Goal: Obtain resource: Download file/media

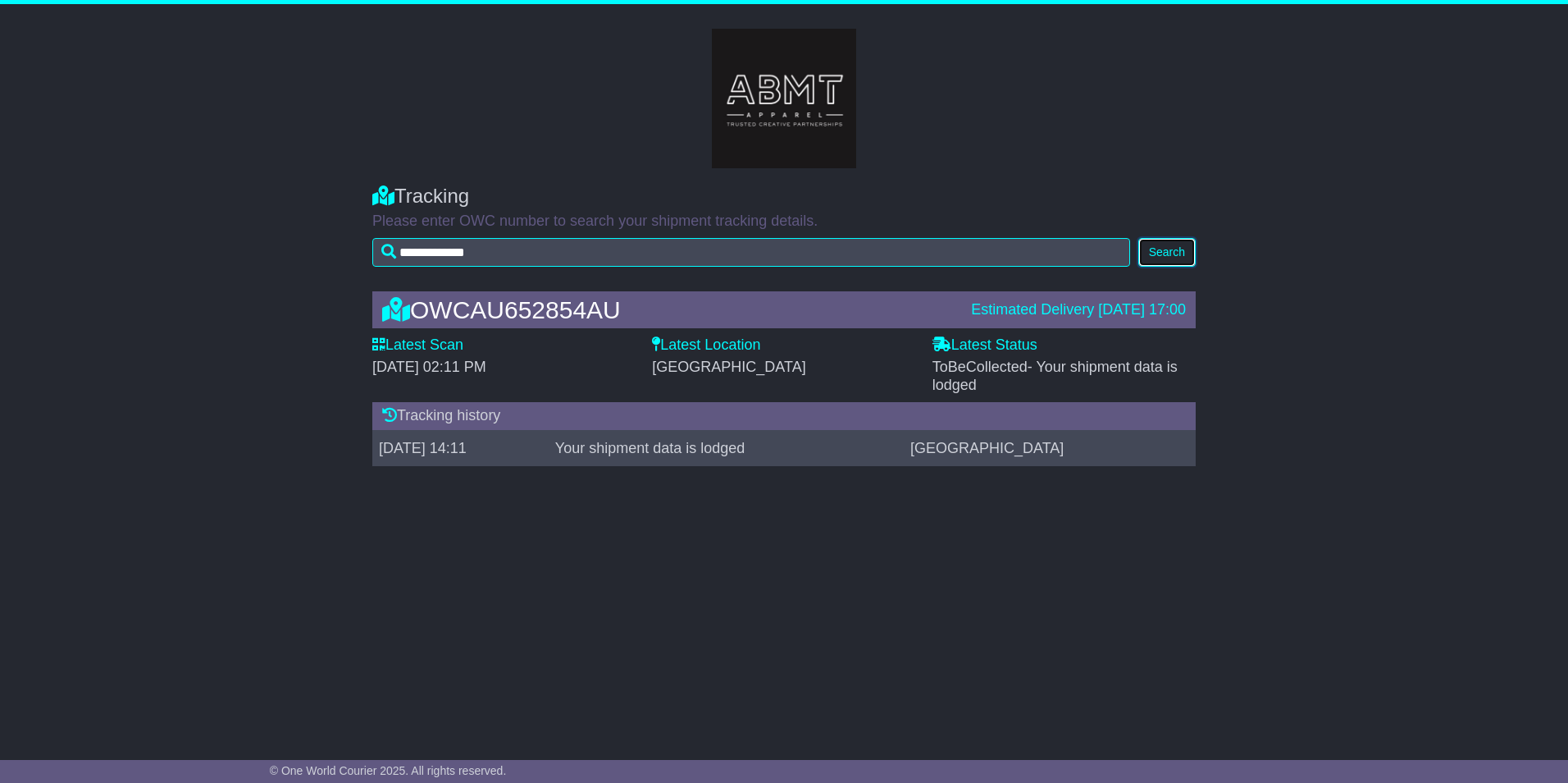
click at [1184, 253] on button "Search" at bounding box center [1166, 253] width 57 height 29
click at [1174, 254] on button "Search" at bounding box center [1166, 253] width 57 height 29
click at [1155, 248] on button "Search" at bounding box center [1166, 253] width 57 height 29
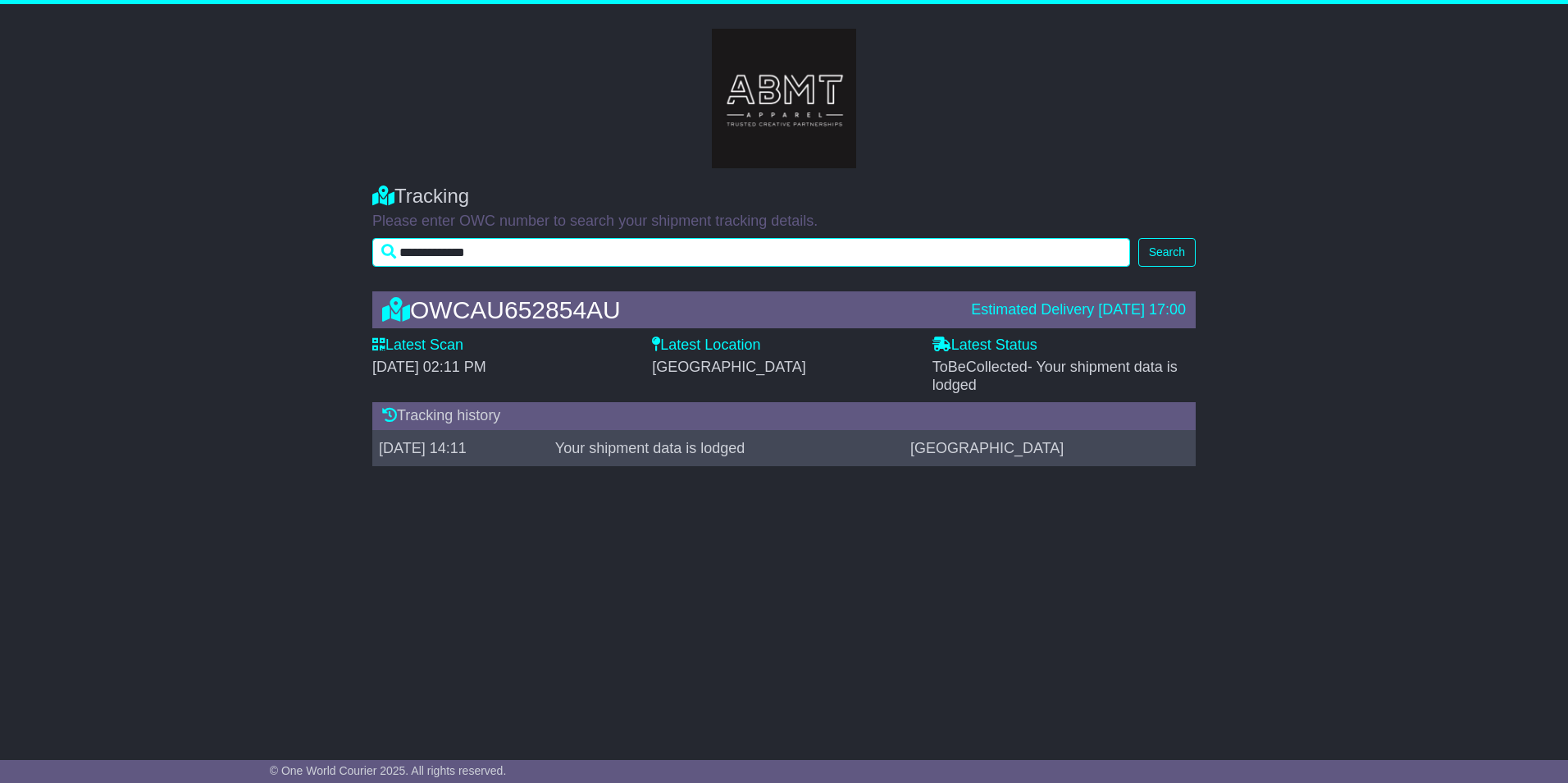
drag, startPoint x: 537, startPoint y: 251, endPoint x: 374, endPoint y: 252, distance: 163.0
click at [373, 252] on input "**********" at bounding box center [751, 253] width 757 height 29
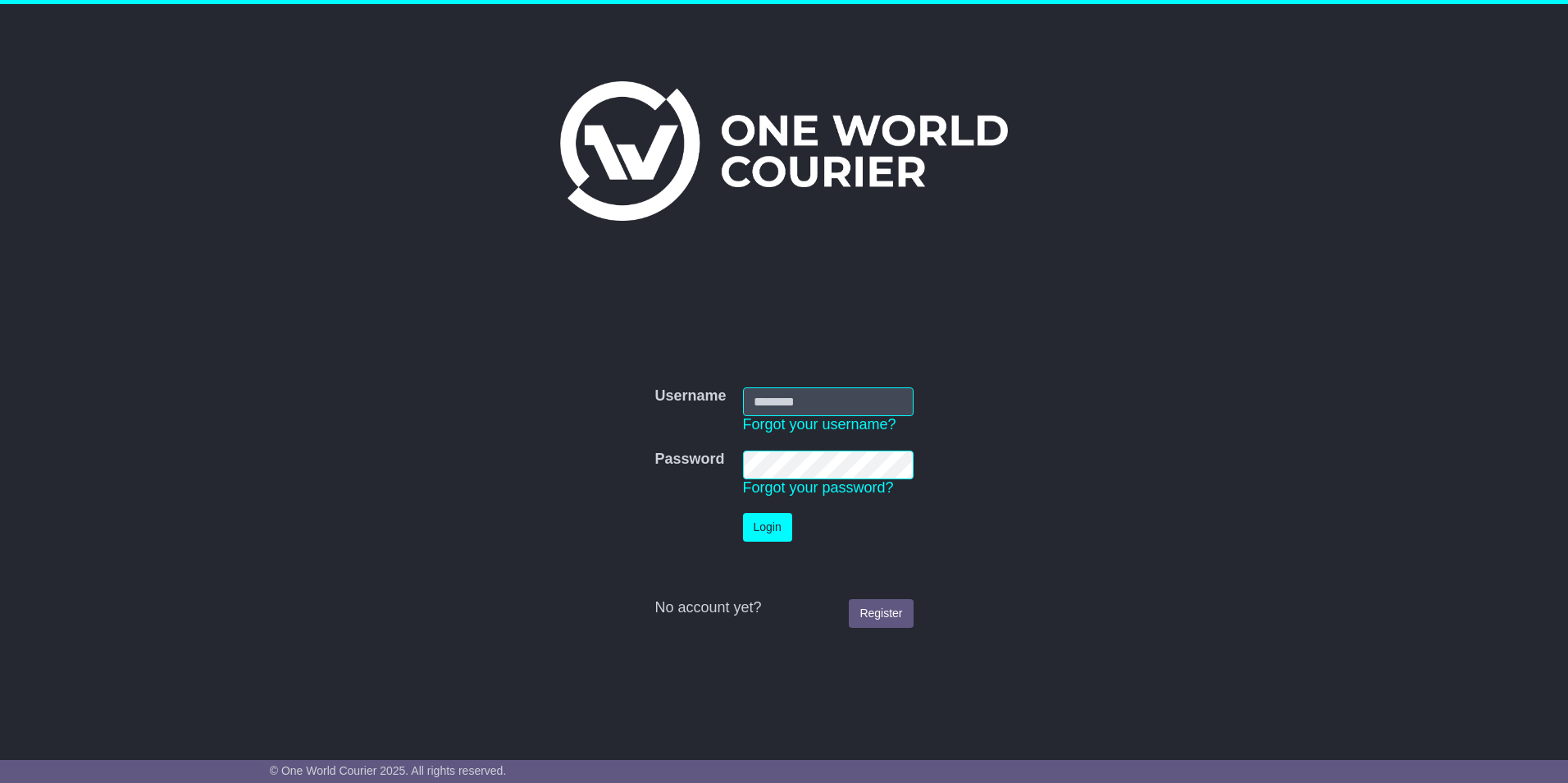
type input "**********"
click at [771, 525] on button "Login" at bounding box center [767, 528] width 50 height 29
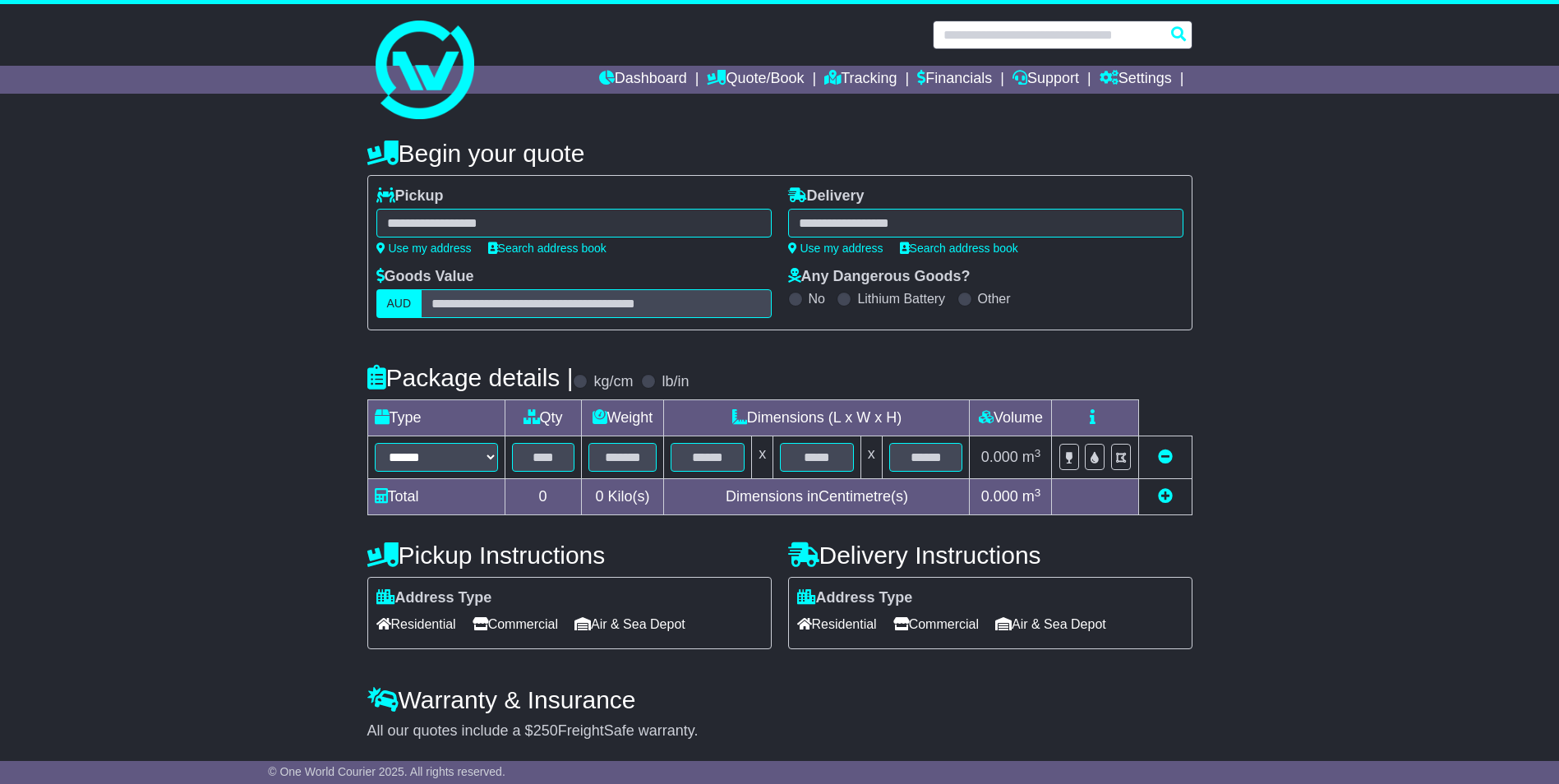
click at [1041, 30] on input "text" at bounding box center [1062, 35] width 260 height 29
paste input "**********"
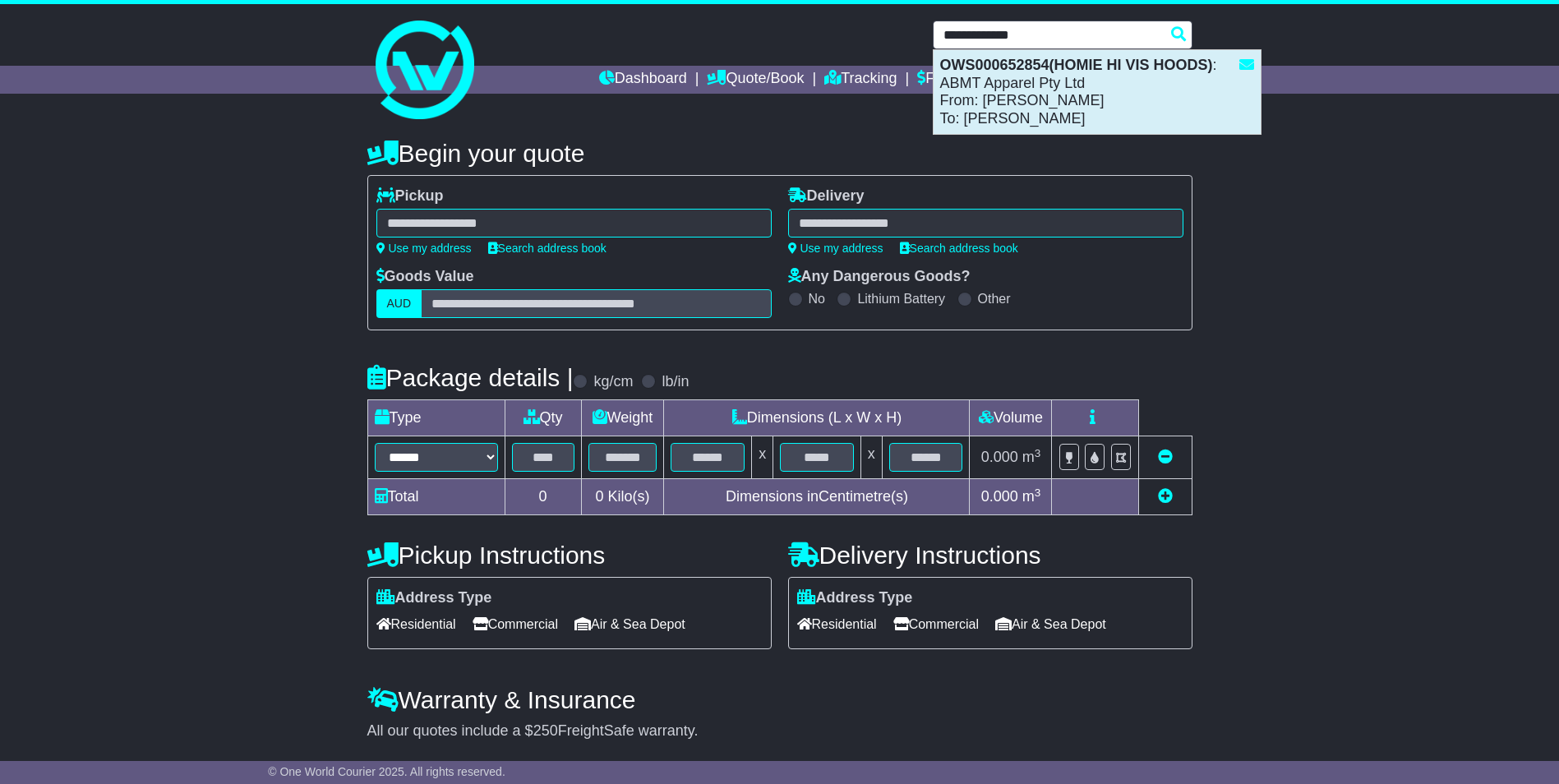
click at [994, 97] on div "OWS000652854(HOMIE HI VIS HOODS) : ABMT Apparel Pty Ltd From: [PERSON_NAME]: [P…" at bounding box center [1097, 92] width 327 height 84
type input "**********"
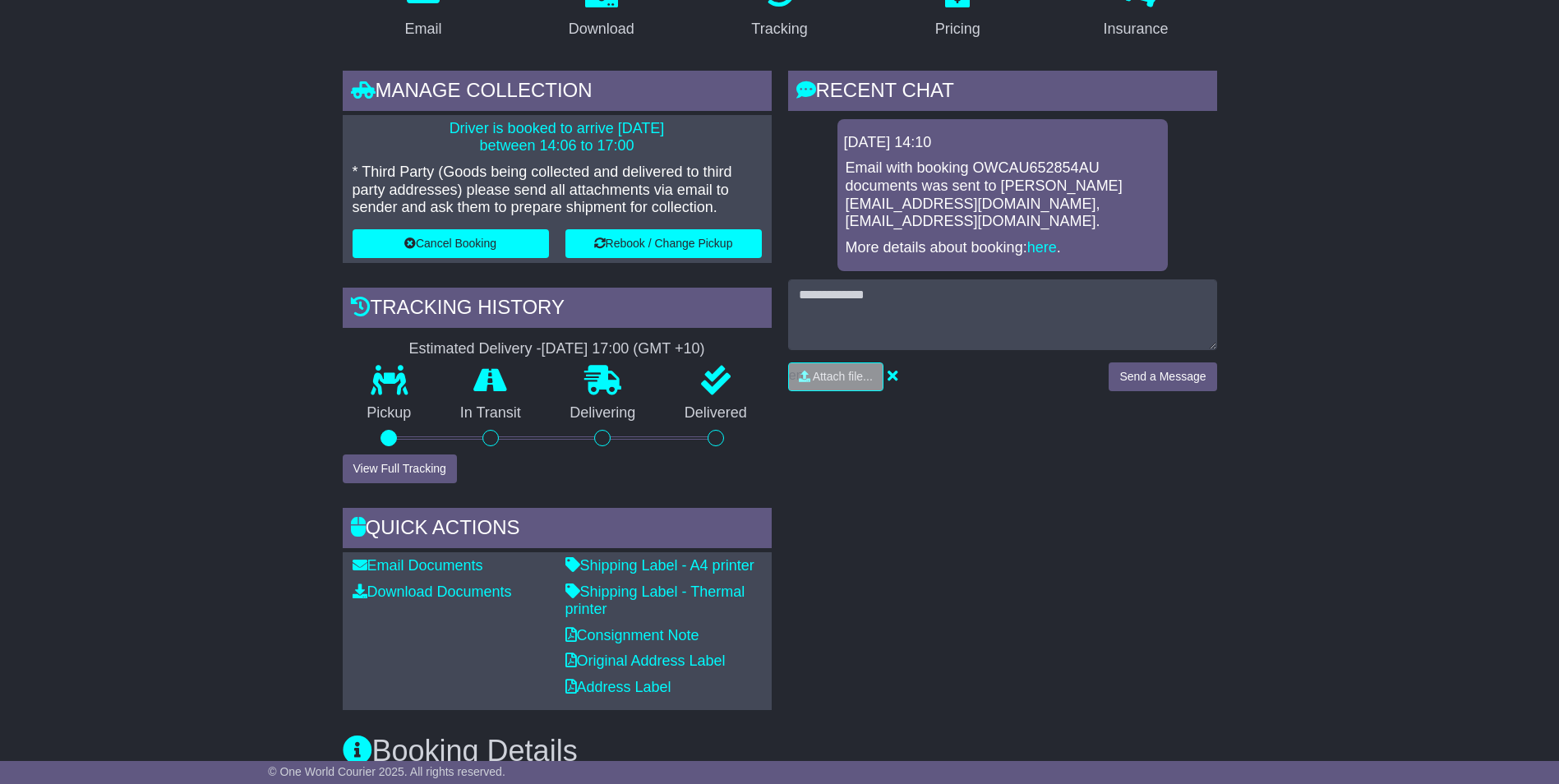
scroll to position [410, 0]
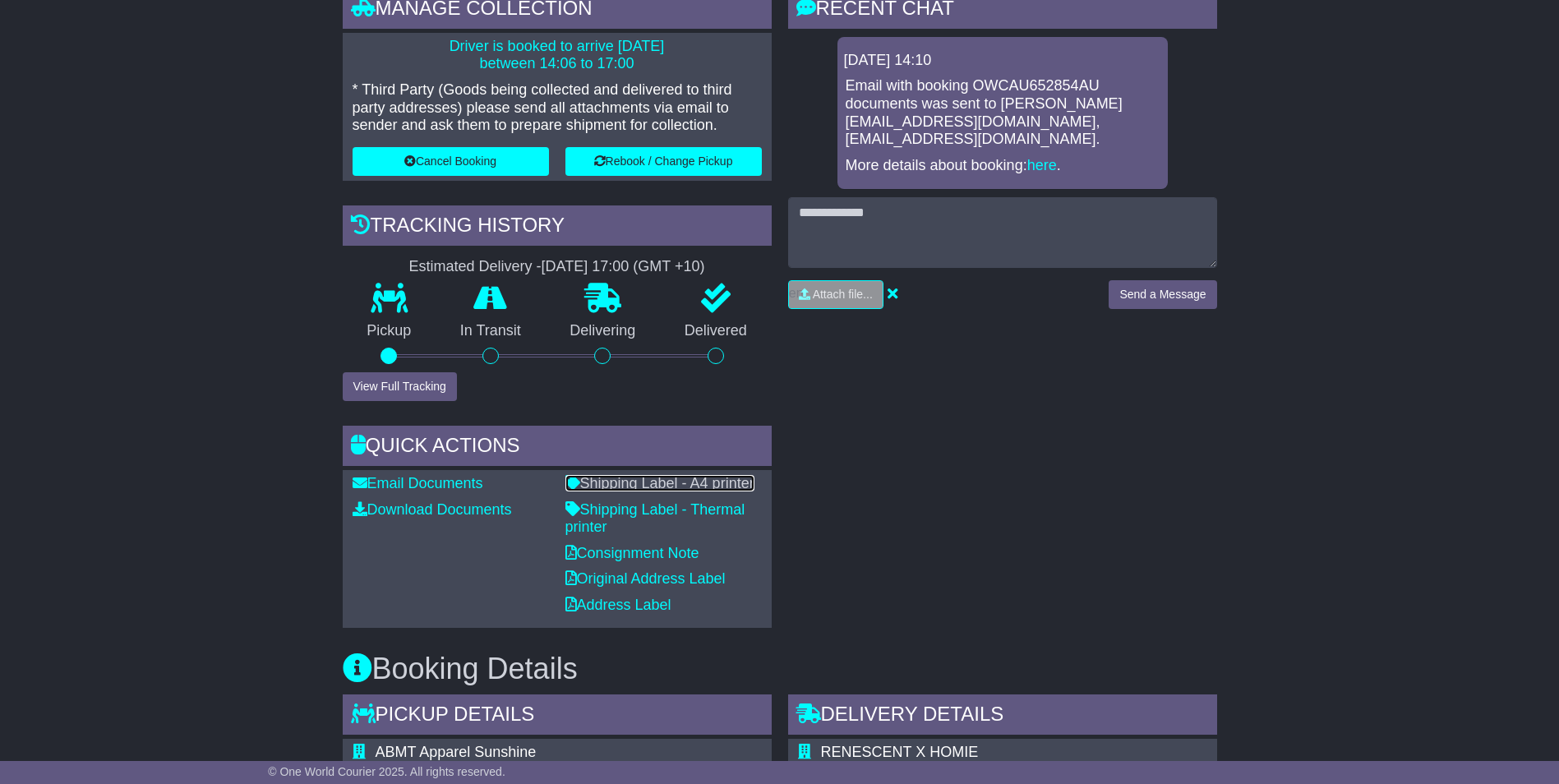
click at [650, 484] on link "Shipping Label - A4 printer" at bounding box center [660, 482] width 189 height 17
click at [606, 506] on link "Shipping Label - Thermal printer" at bounding box center [655, 517] width 180 height 34
click at [619, 547] on link "Consignment Note" at bounding box center [633, 552] width 134 height 17
click at [621, 582] on link "Original Address Label" at bounding box center [645, 578] width 161 height 17
click at [595, 601] on link "Address Label" at bounding box center [618, 604] width 106 height 17
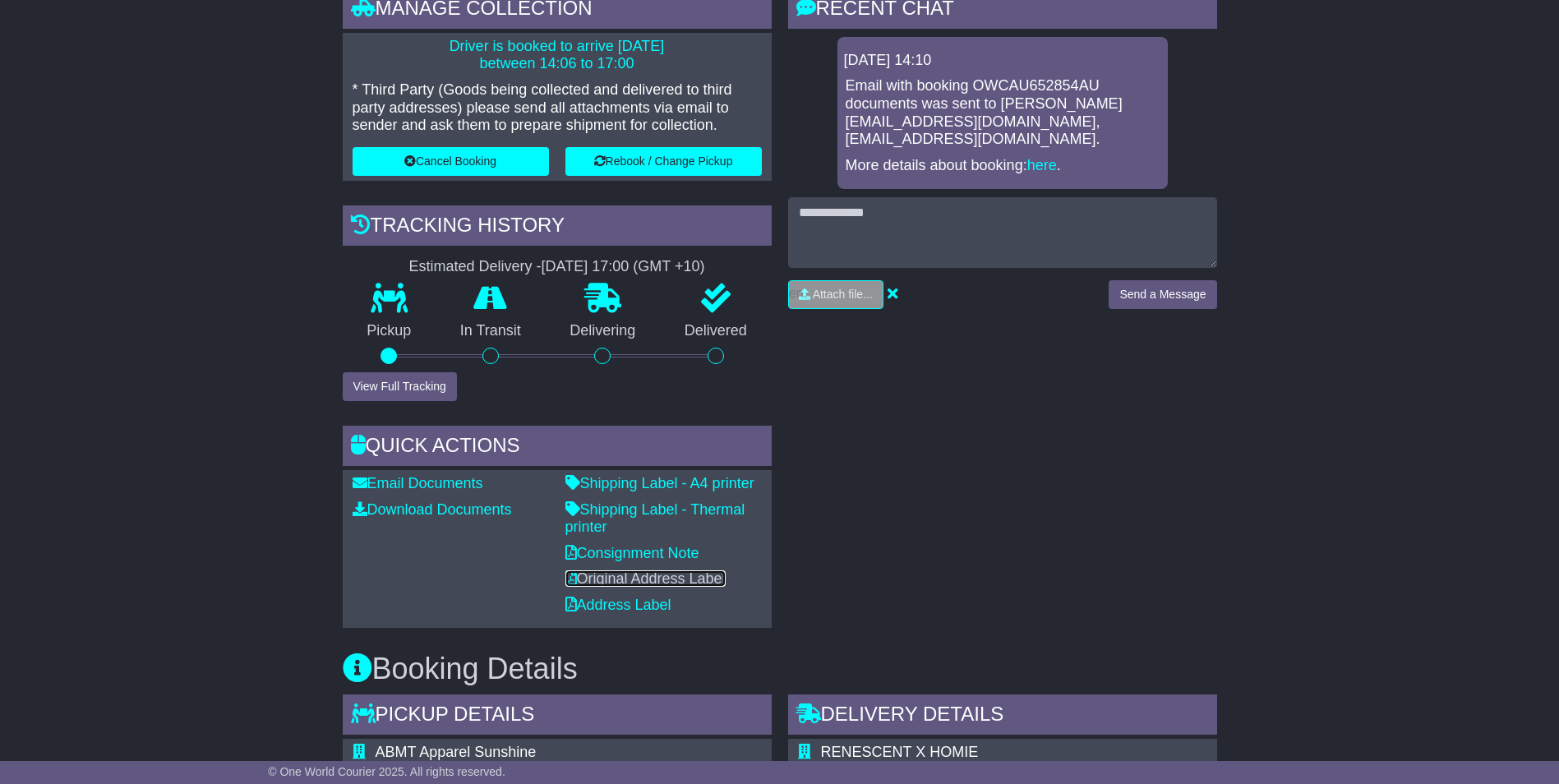
click at [617, 582] on link "Original Address Label" at bounding box center [645, 578] width 161 height 17
click at [625, 484] on link "Shipping Label - A4 printer" at bounding box center [660, 482] width 189 height 17
click at [610, 512] on link "Shipping Label - Thermal printer" at bounding box center [655, 517] width 180 height 34
click at [620, 553] on link "Consignment Note" at bounding box center [633, 552] width 134 height 17
click at [638, 550] on link "Consignment Note" at bounding box center [633, 552] width 134 height 17
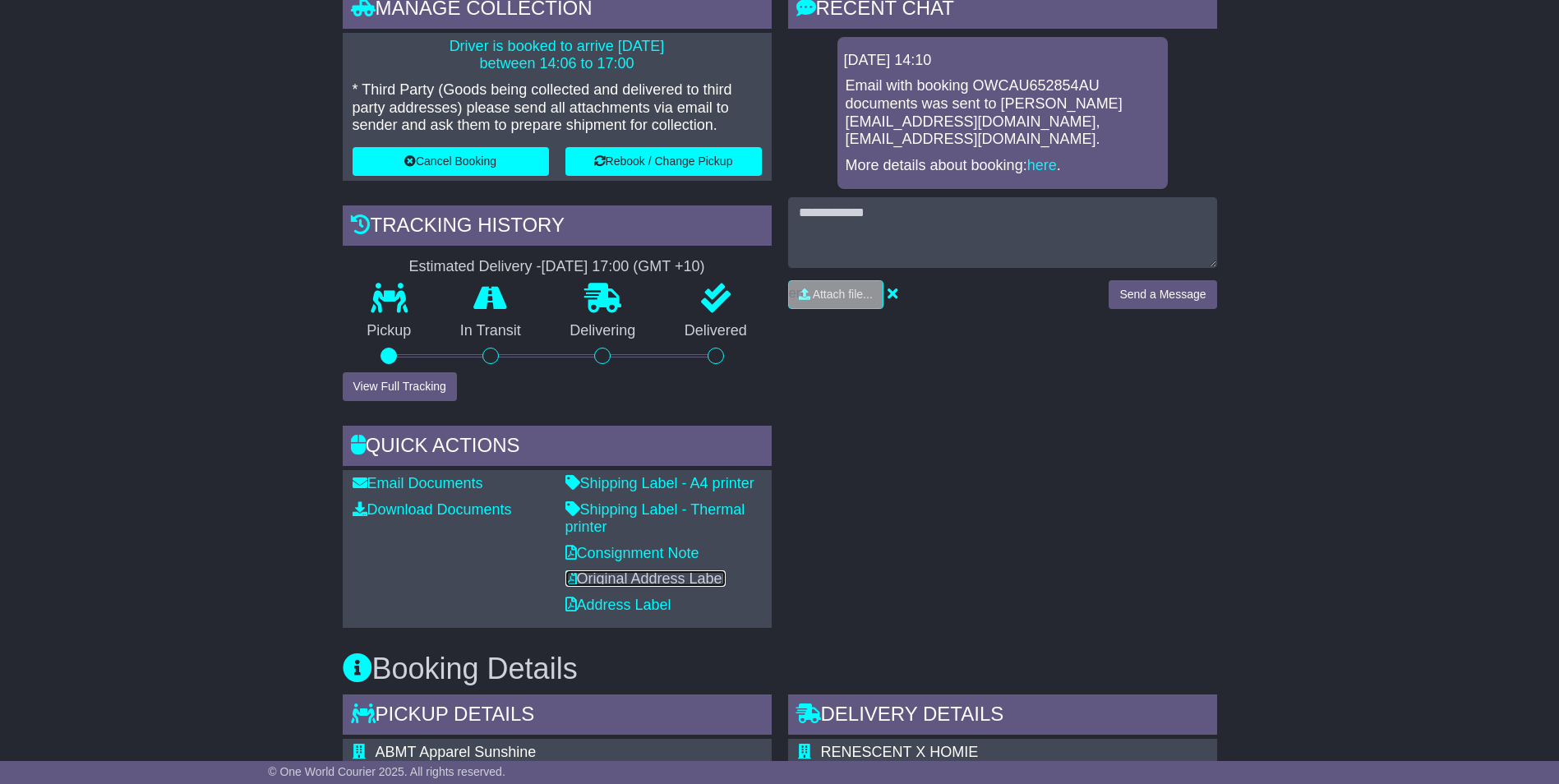
click at [639, 576] on link "Original Address Label" at bounding box center [645, 578] width 161 height 17
